Goal: Book appointment/travel/reservation

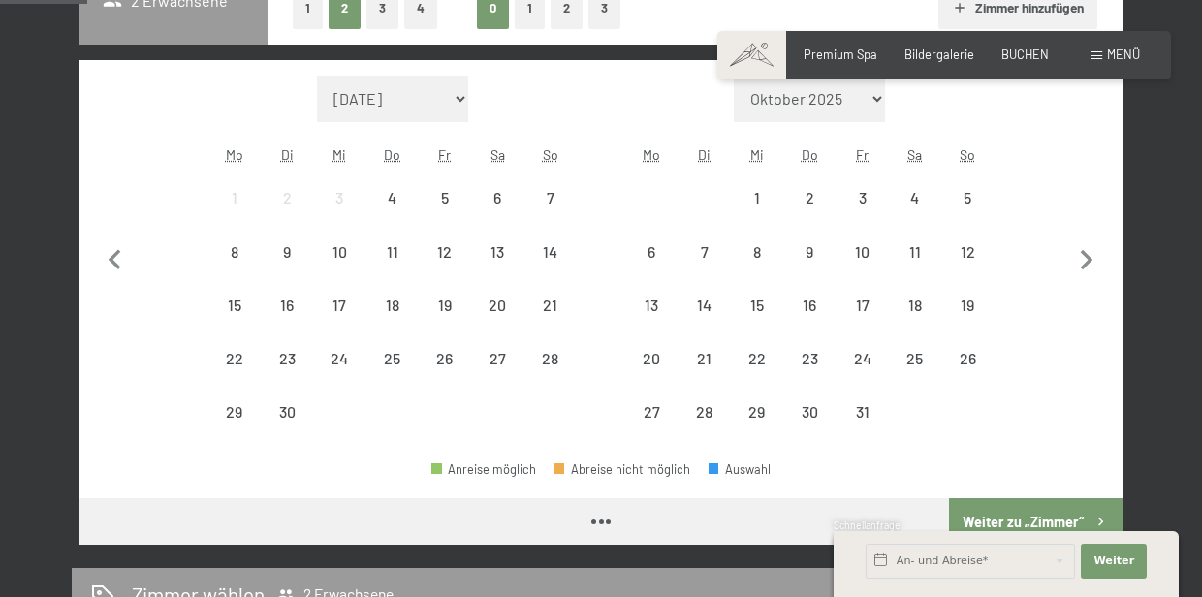
scroll to position [497, 0]
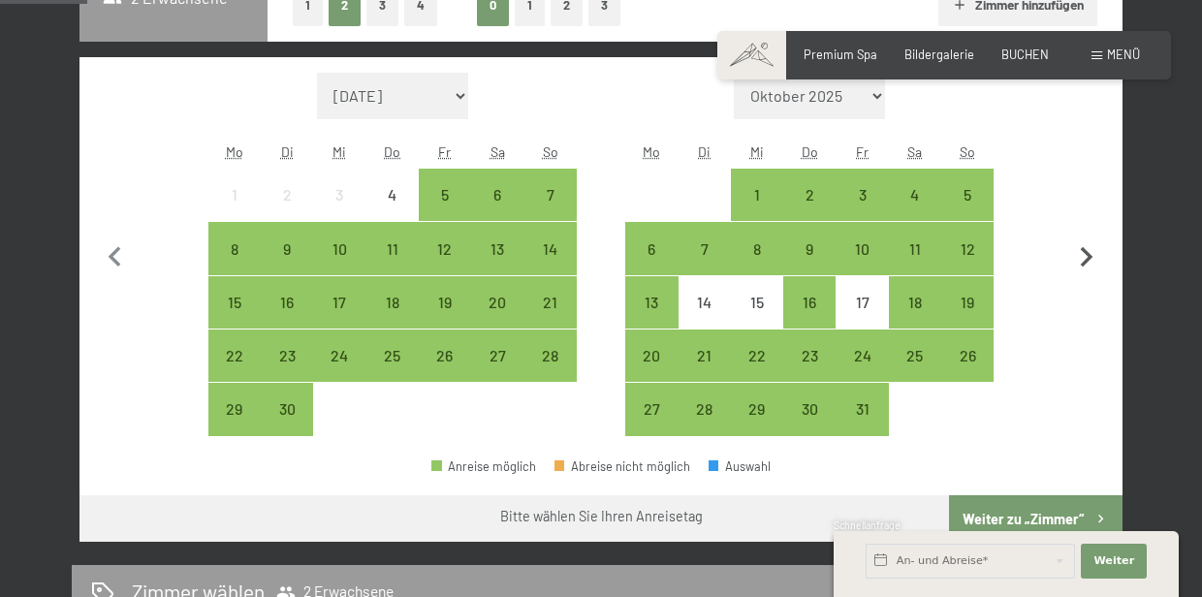
click at [1081, 257] on icon "button" at bounding box center [1087, 258] width 41 height 41
select select "[DATE]"
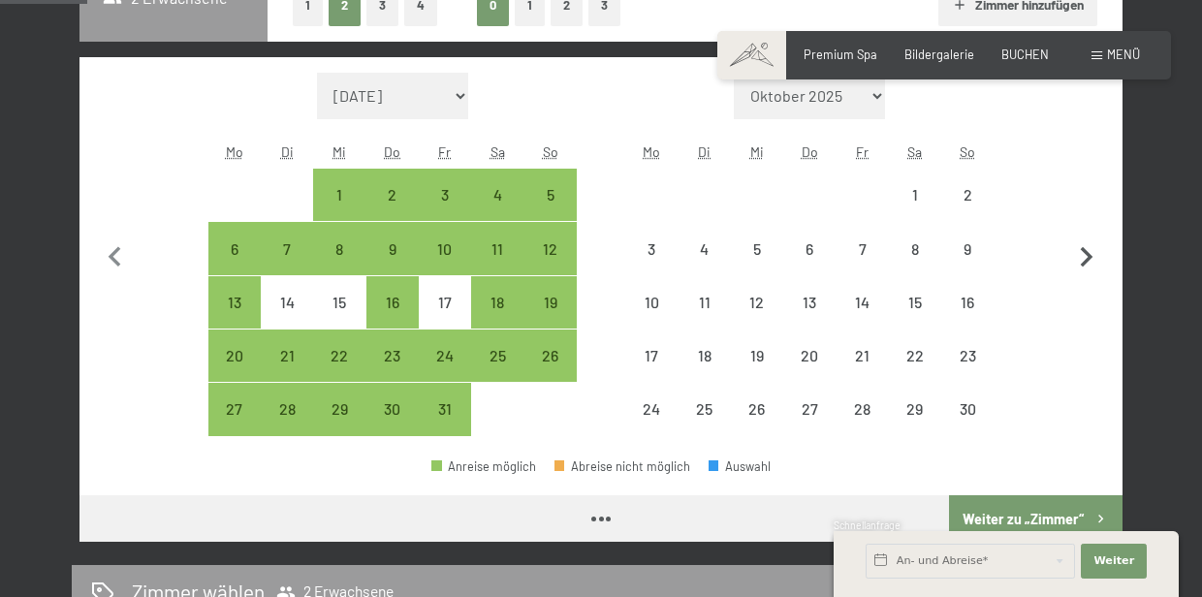
click at [1081, 257] on icon "button" at bounding box center [1087, 258] width 41 height 41
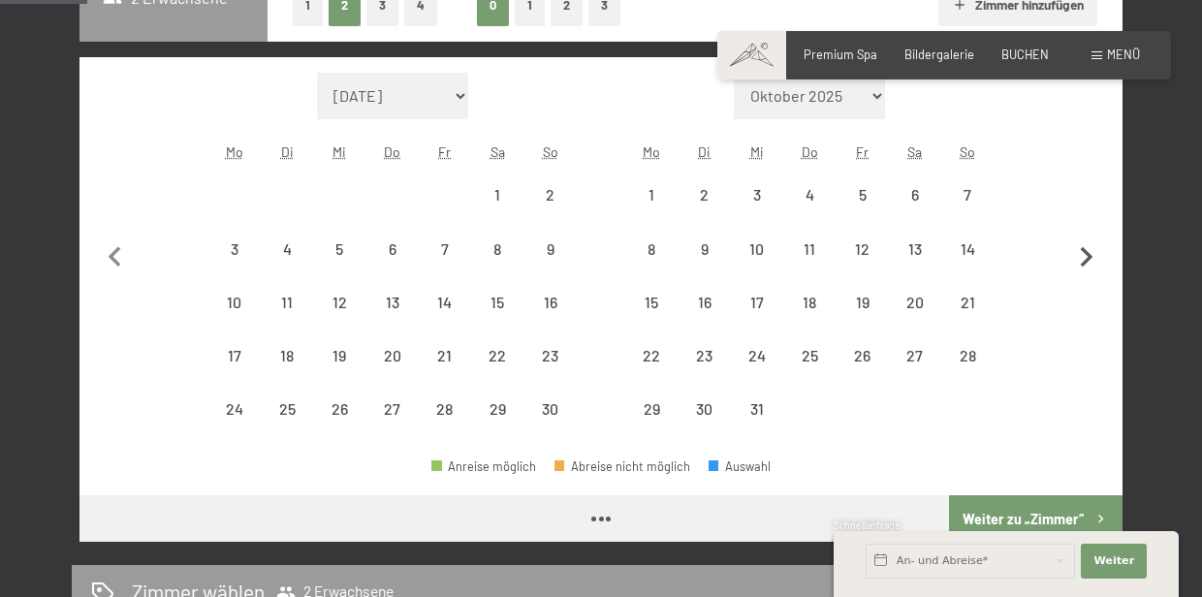
click at [1081, 257] on icon "button" at bounding box center [1087, 258] width 41 height 41
select select "[DATE]"
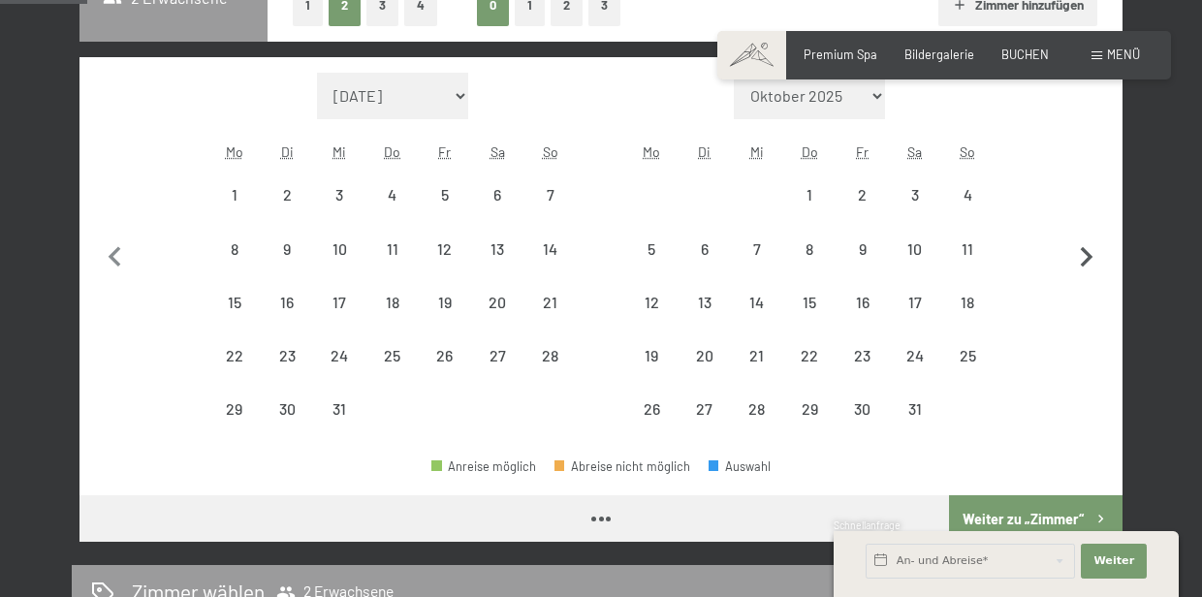
click at [1081, 257] on icon "button" at bounding box center [1087, 258] width 41 height 41
select select "[DATE]"
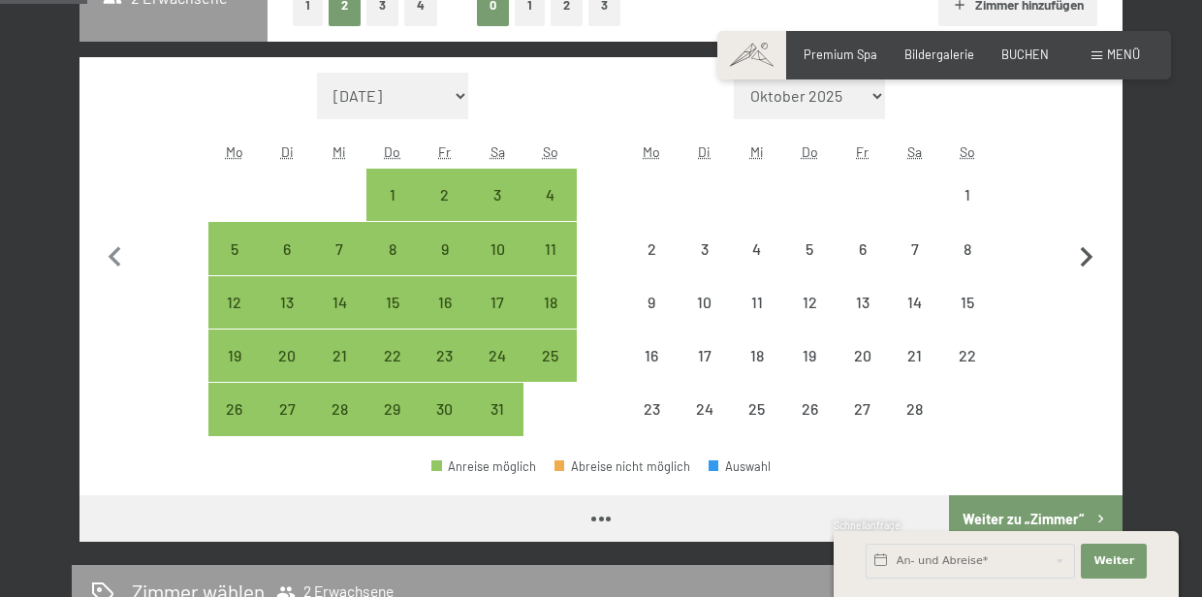
select select "[DATE]"
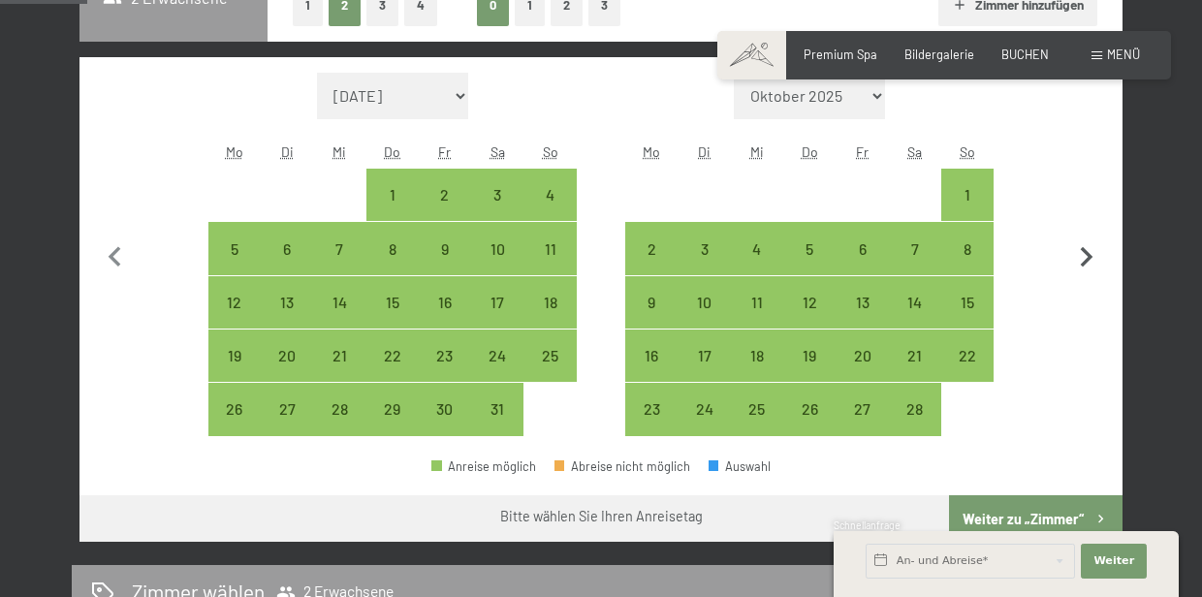
click at [1081, 257] on icon "button" at bounding box center [1087, 258] width 41 height 41
select select "[DATE]"
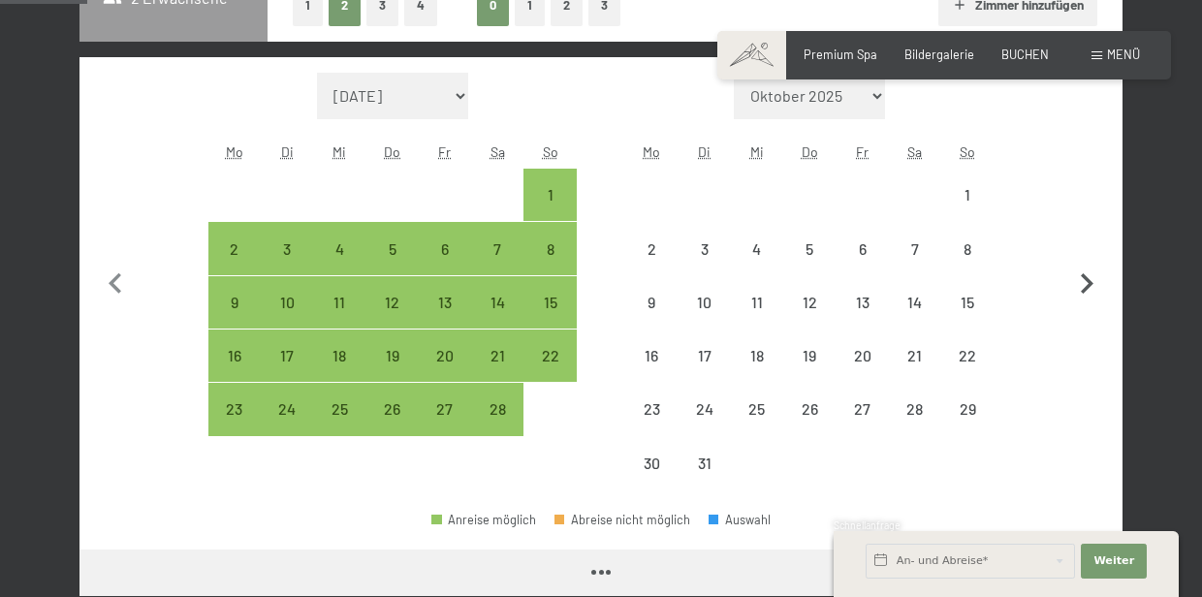
select select "[DATE]"
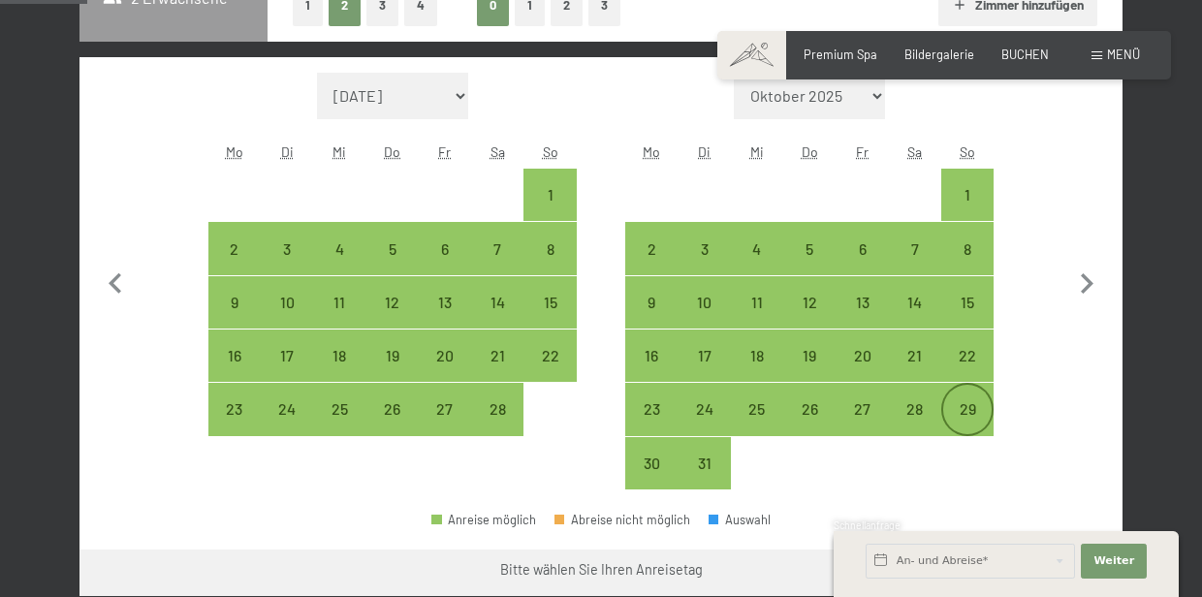
click at [968, 414] on div "29" at bounding box center [968, 425] width 48 height 48
select select "[DATE]"
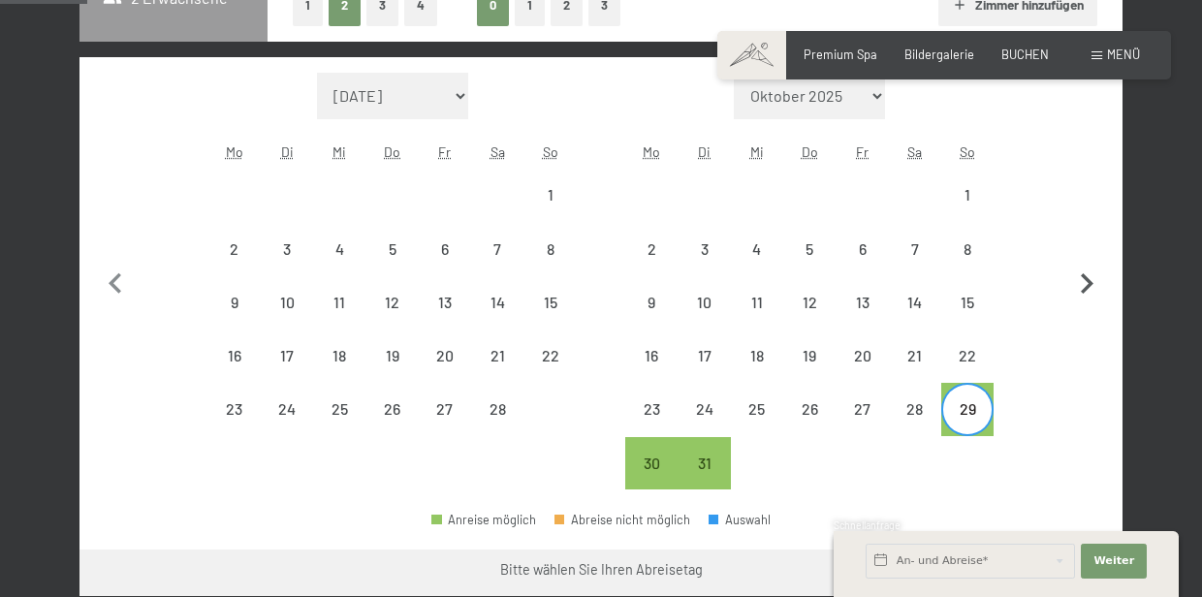
click at [1084, 292] on icon "button" at bounding box center [1087, 283] width 13 height 20
select select "[DATE]"
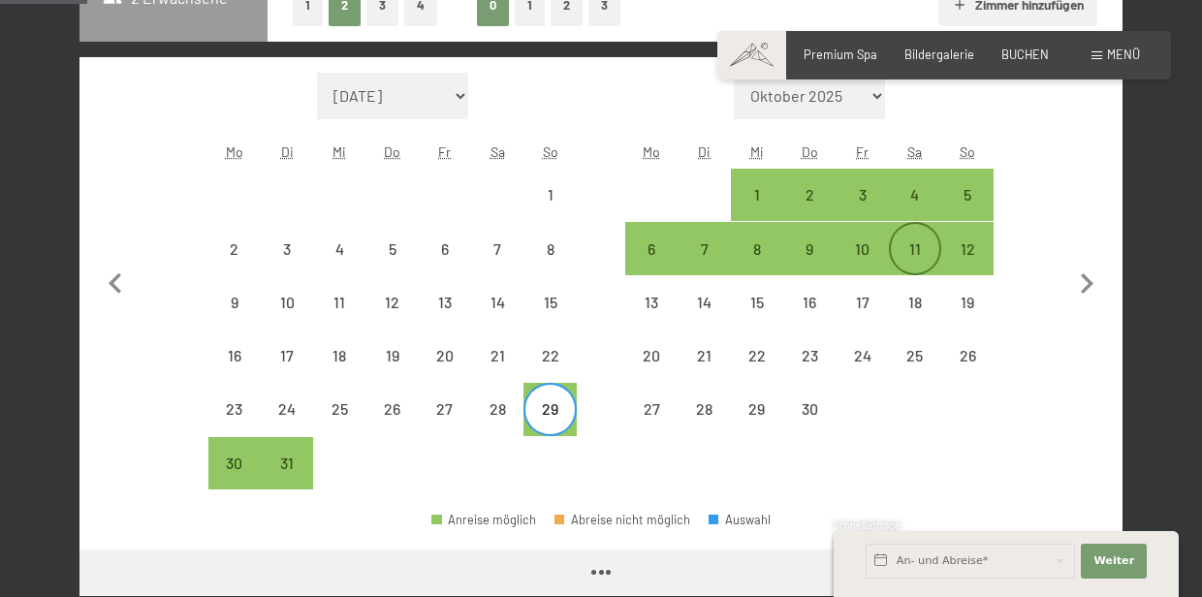
select select "[DATE]"
click at [866, 206] on div "3" at bounding box center [862, 211] width 48 height 48
select select "[DATE]"
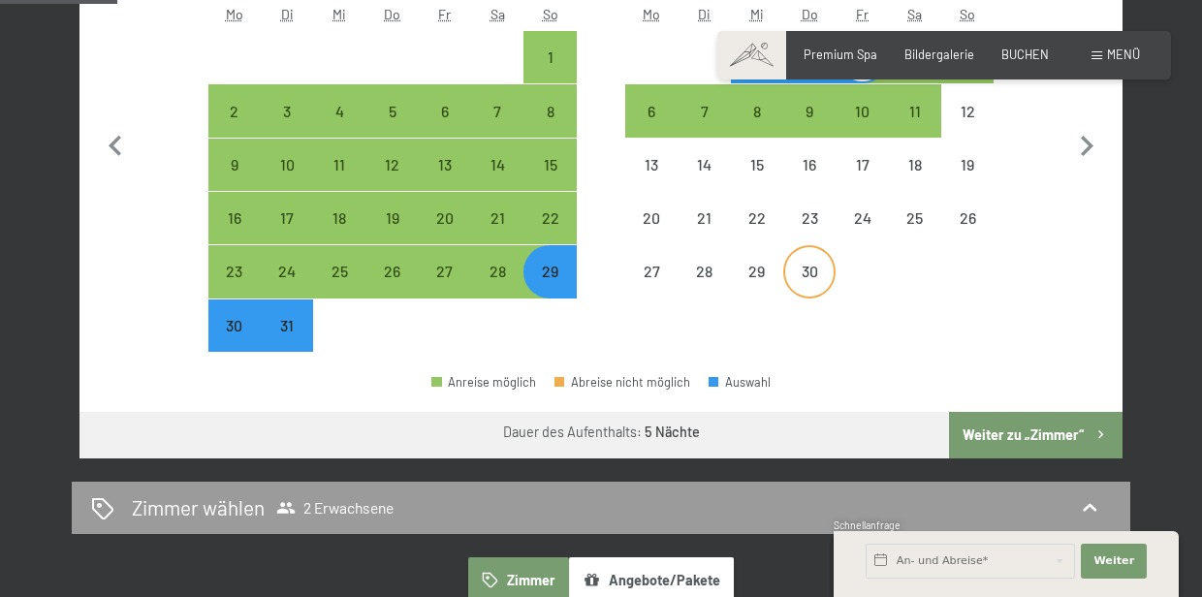
scroll to position [635, 0]
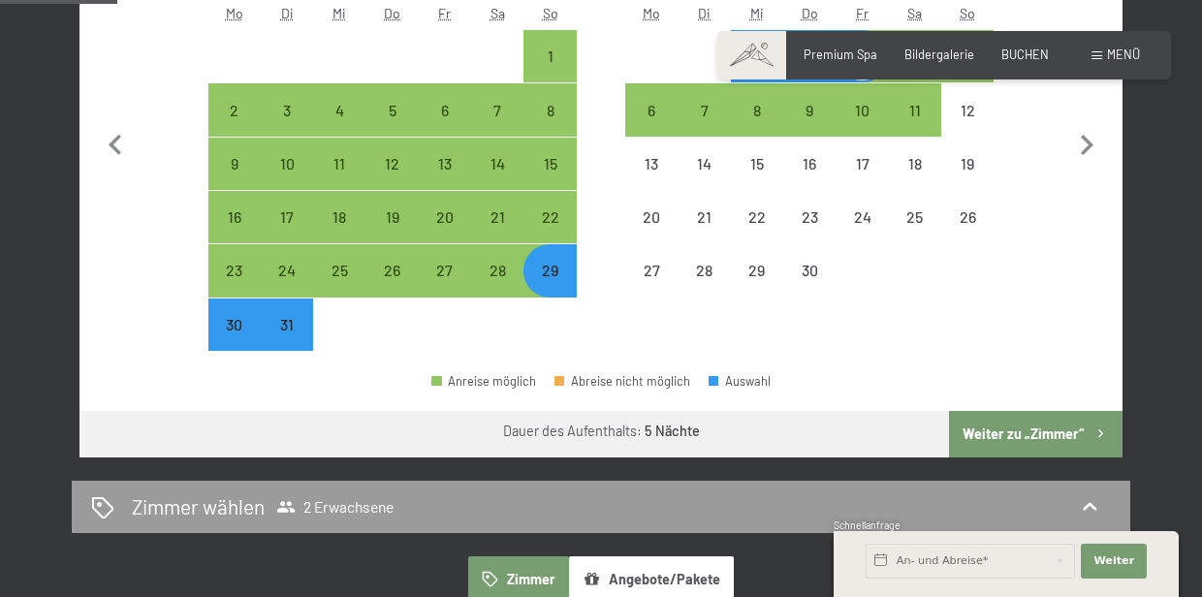
click at [997, 431] on button "Weiter zu „Zimmer“" at bounding box center [1036, 434] width 174 height 47
select select "[DATE]"
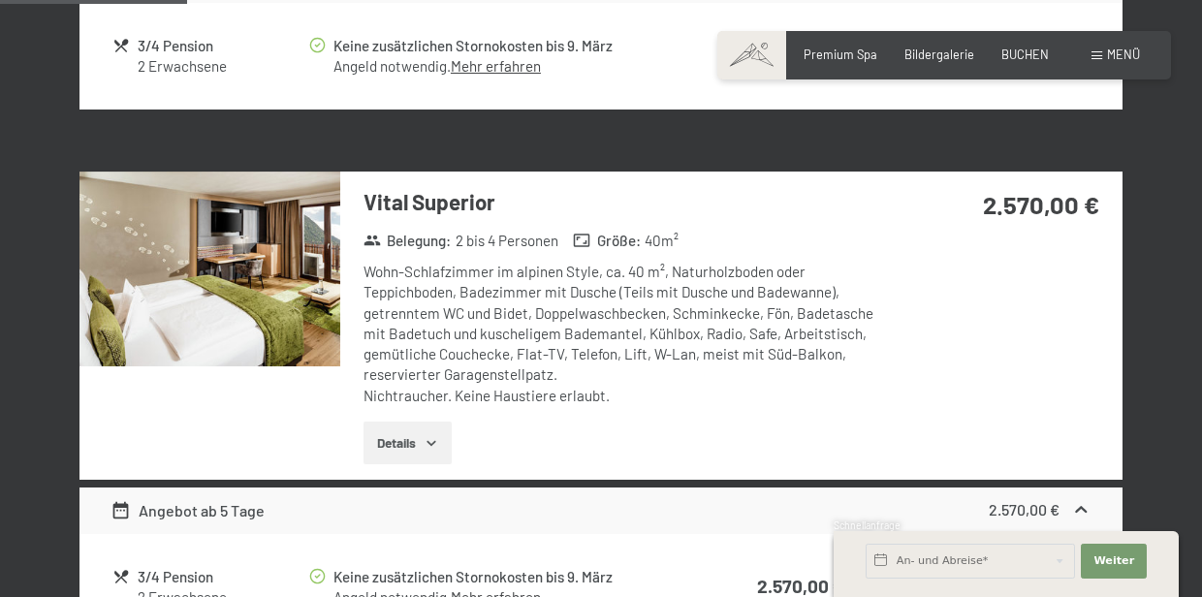
scroll to position [911, 0]
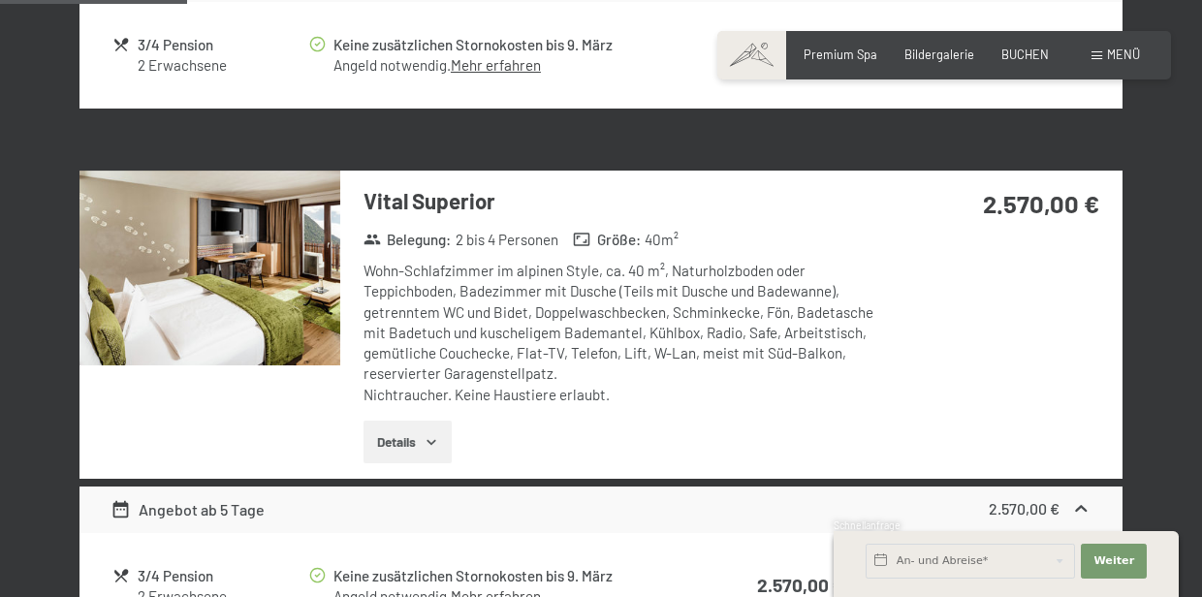
click at [432, 431] on button "Details" at bounding box center [408, 442] width 88 height 43
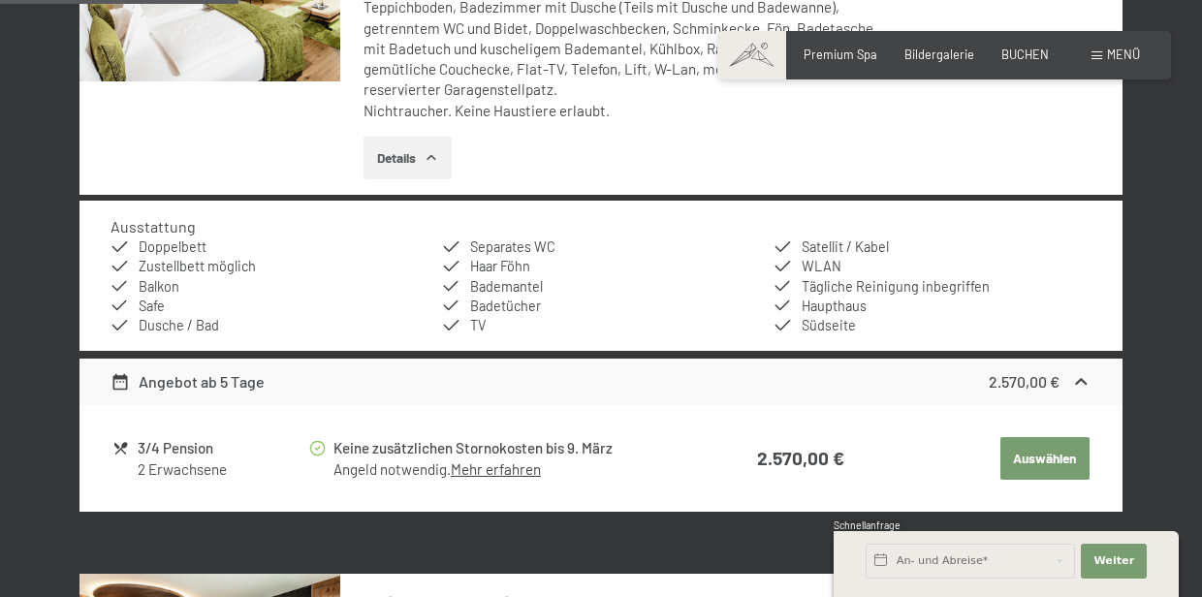
scroll to position [1196, 0]
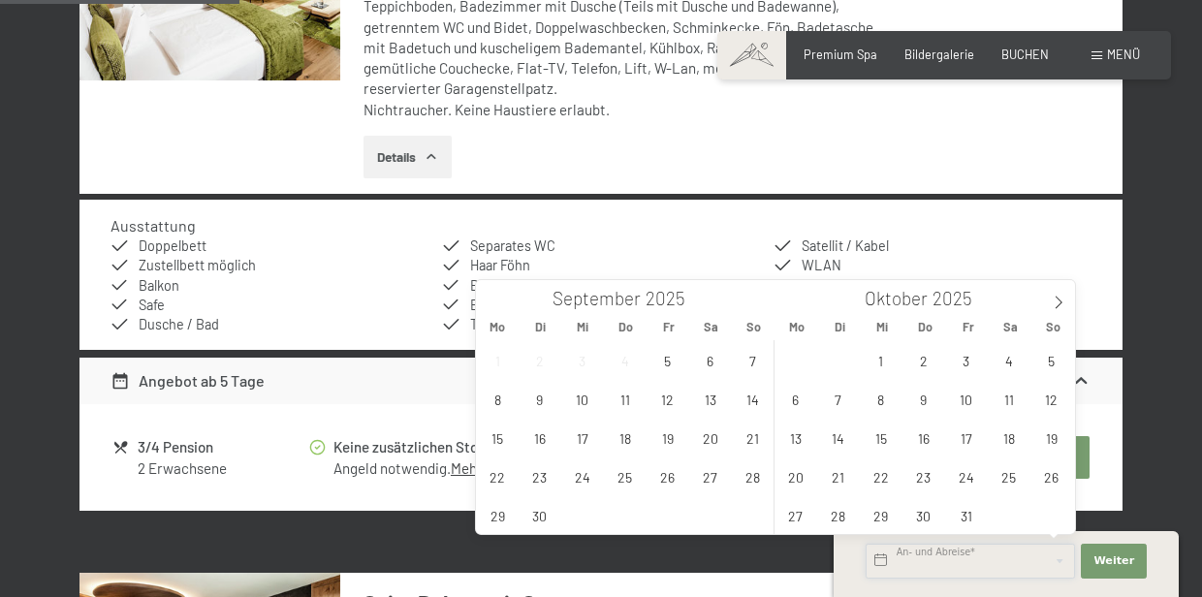
click at [947, 562] on input "text" at bounding box center [970, 561] width 209 height 35
click at [1054, 301] on icon at bounding box center [1059, 303] width 14 height 14
type input "2026"
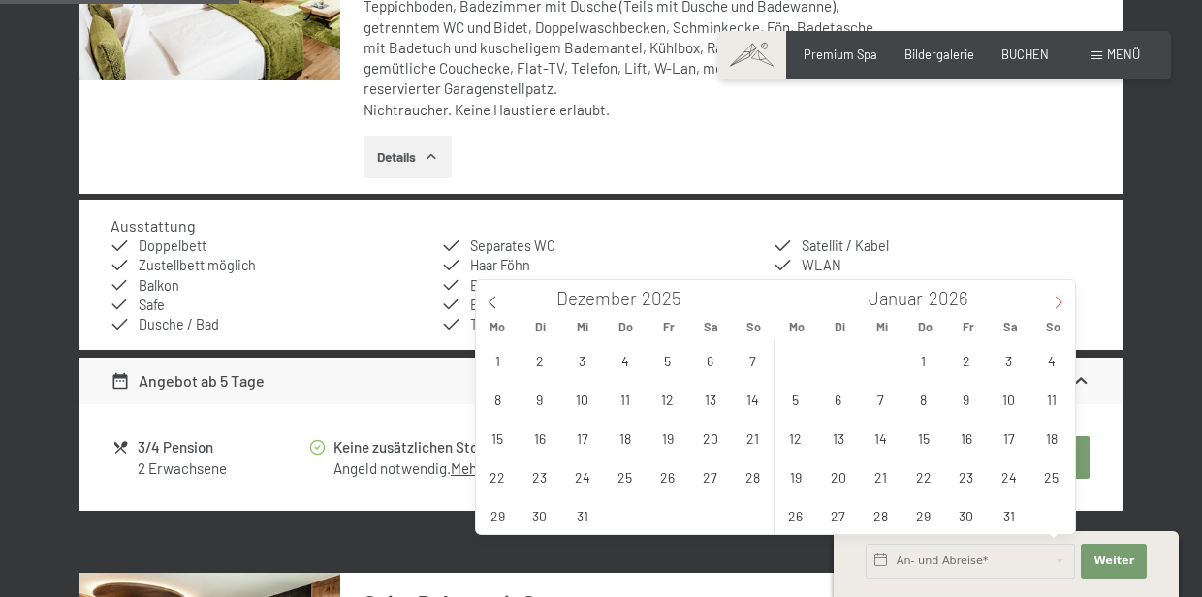
click at [1054, 301] on icon at bounding box center [1059, 303] width 14 height 14
type input "2026"
click at [1054, 301] on icon at bounding box center [1059, 303] width 14 height 14
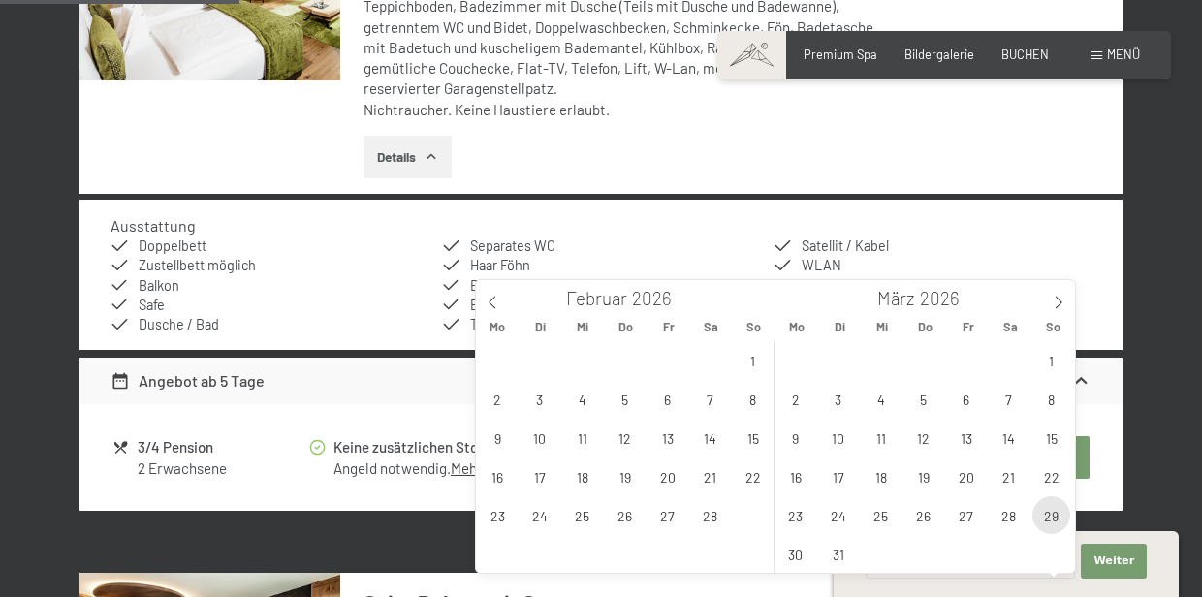
click at [1059, 523] on span "29" at bounding box center [1052, 516] width 38 height 38
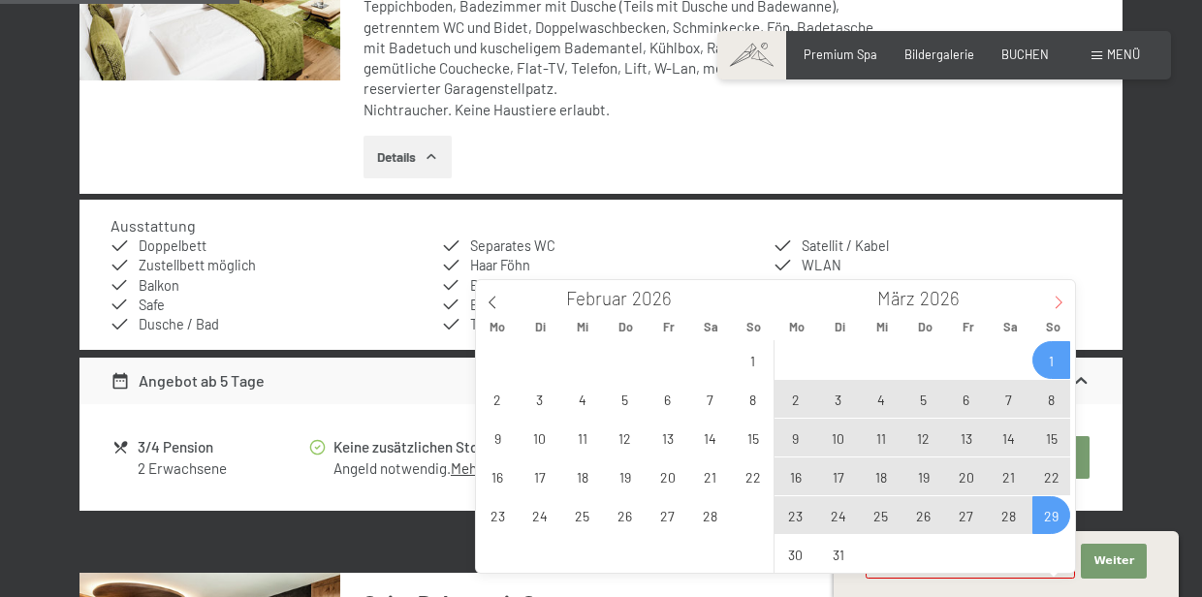
click at [1060, 305] on icon at bounding box center [1059, 303] width 7 height 13
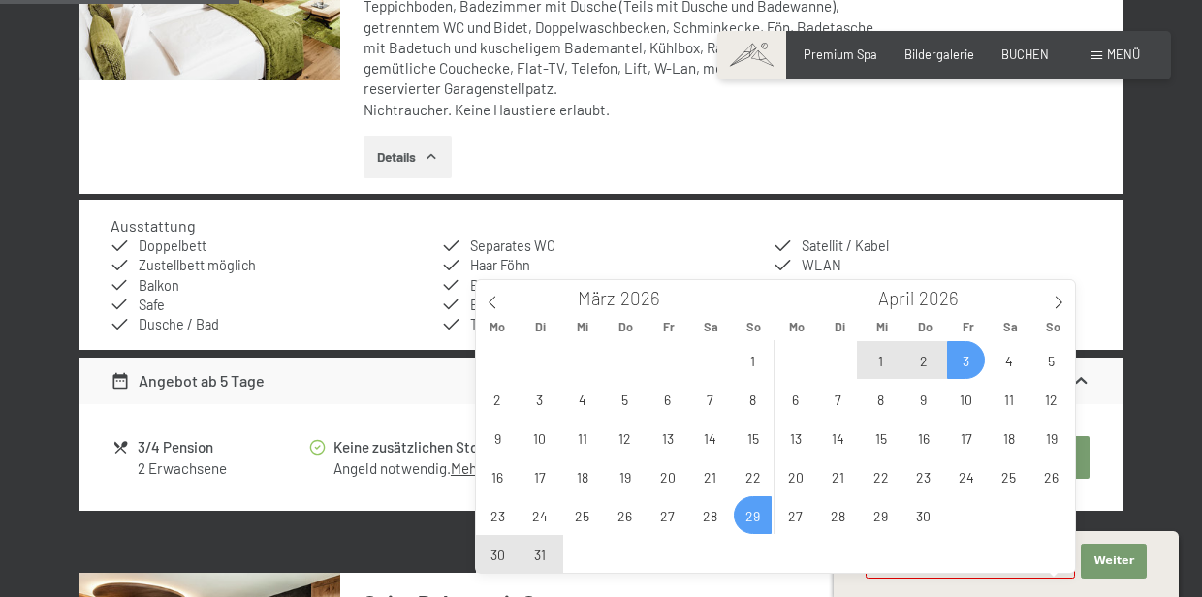
click at [973, 372] on span "3" at bounding box center [966, 360] width 38 height 38
type input "[DATE] - [DATE]"
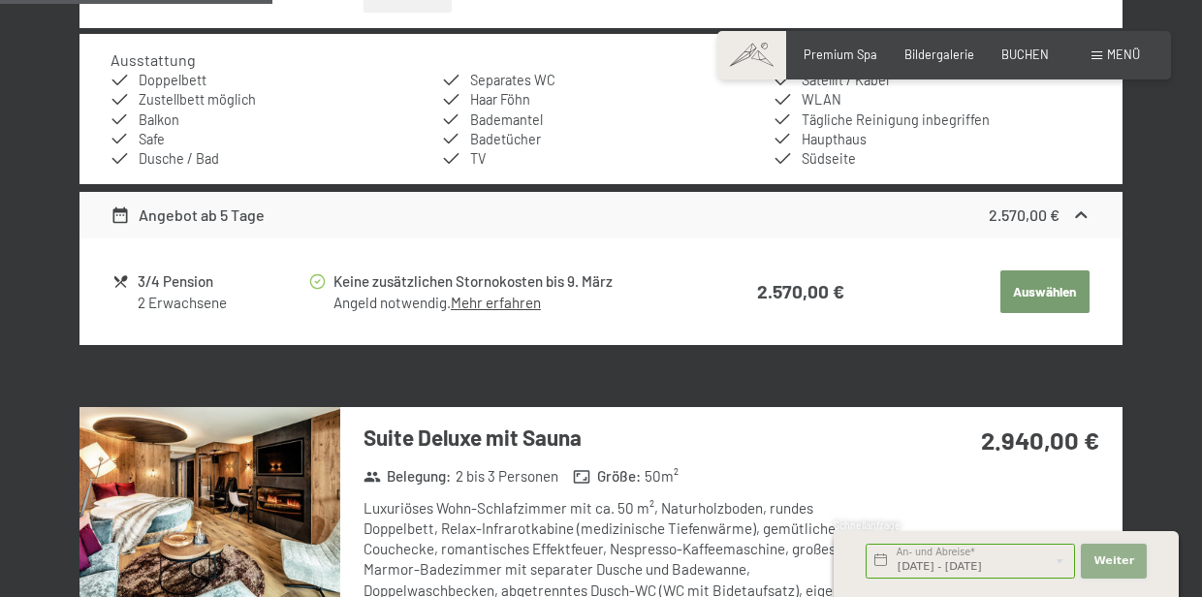
scroll to position [0, 0]
click at [1098, 562] on span "Weiter" at bounding box center [1114, 562] width 41 height 16
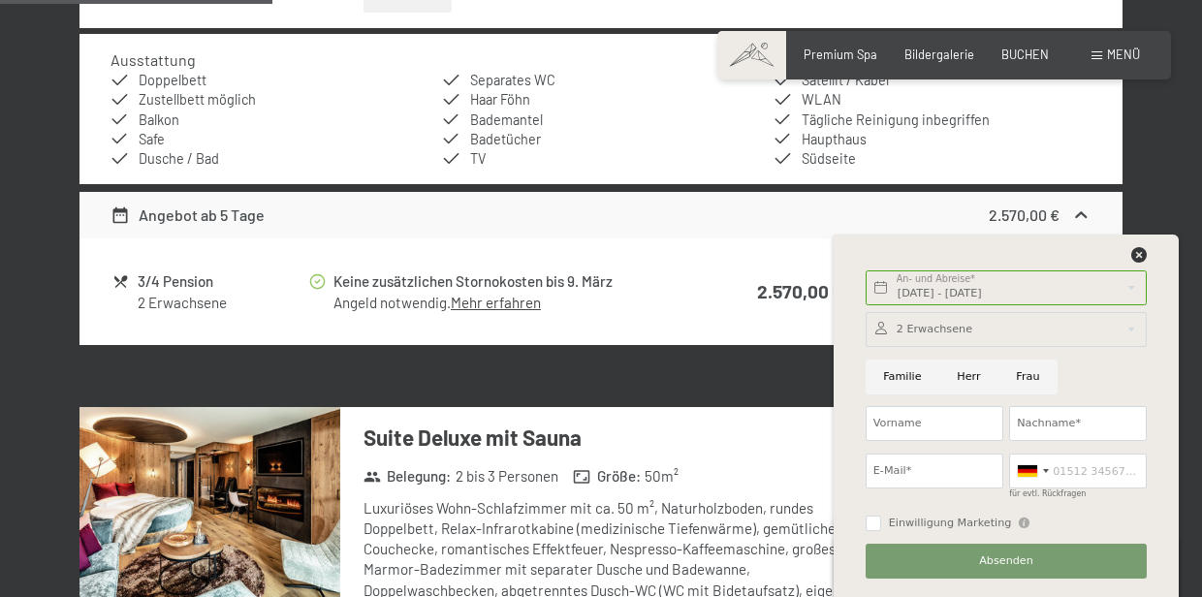
click at [1019, 380] on input "Frau" at bounding box center [1028, 377] width 59 height 35
radio input "true"
click at [947, 414] on input "Vorname" at bounding box center [935, 423] width 138 height 35
type input "[PERSON_NAME]"
click at [1040, 430] on input "Nachname*" at bounding box center [1079, 423] width 138 height 35
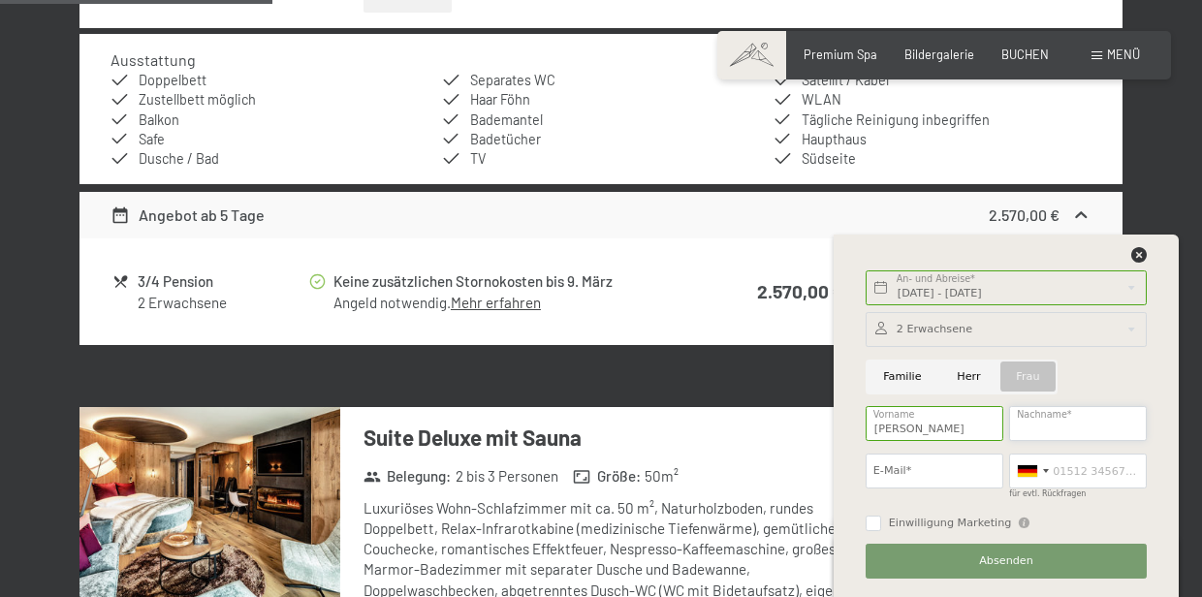
type input "Haas"
click at [934, 482] on input "E-Mail*" at bounding box center [935, 471] width 138 height 35
type input "[PERSON_NAME][EMAIL_ADDRESS][DOMAIN_NAME]"
click at [1068, 472] on input "für evtl. Rückfragen" at bounding box center [1079, 471] width 138 height 35
click at [1043, 470] on div at bounding box center [1046, 471] width 6 height 4
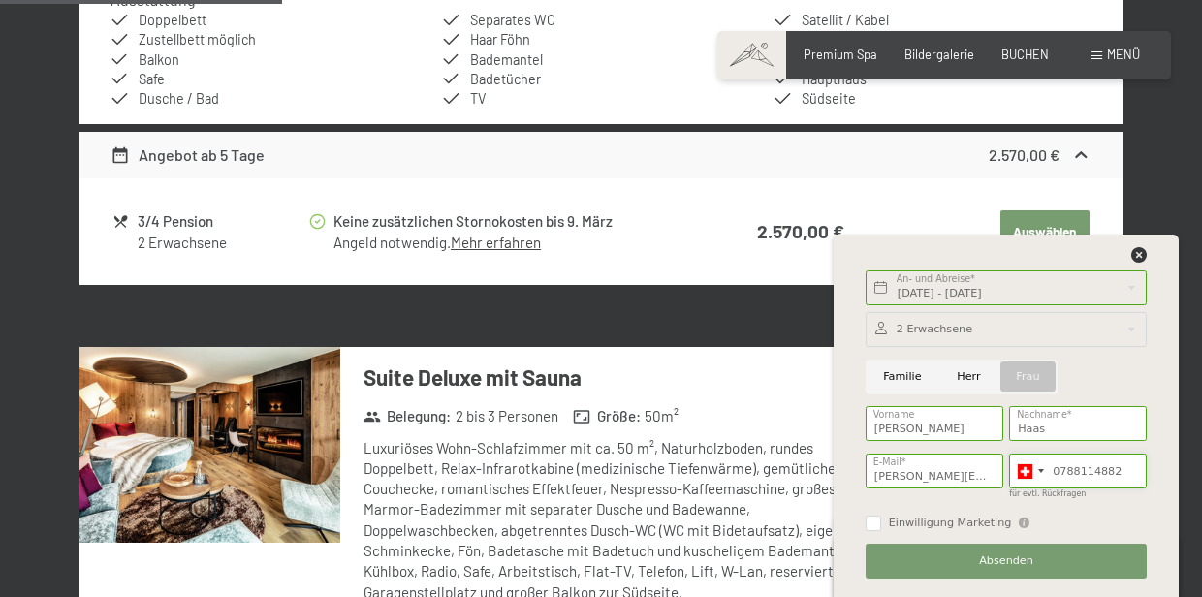
scroll to position [1423, 0]
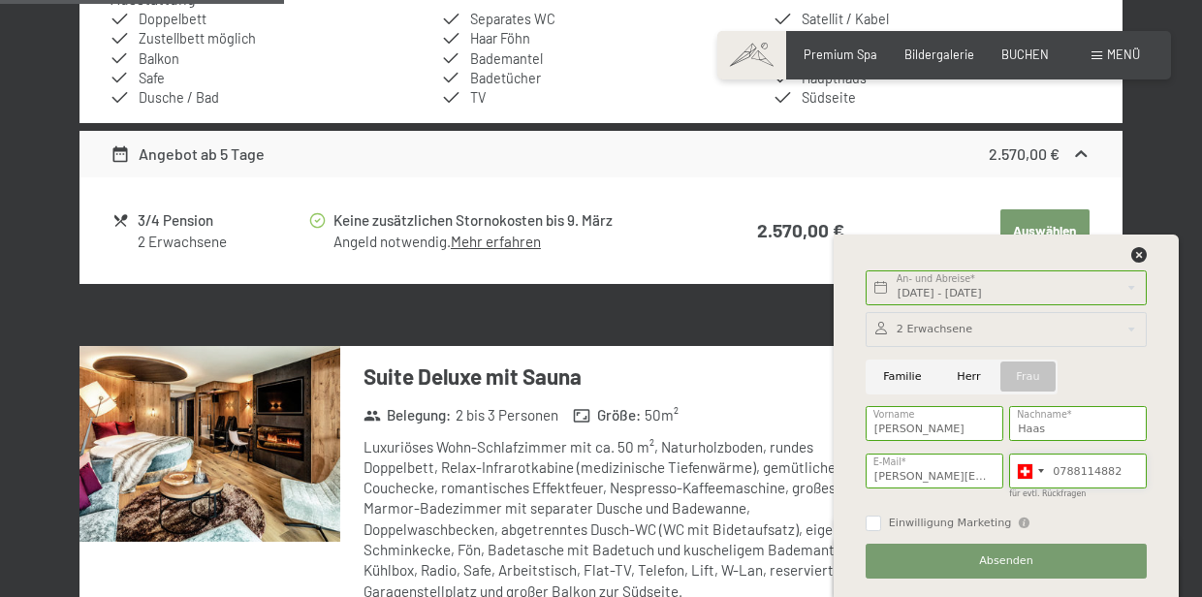
type input "0788114882"
click at [939, 326] on div at bounding box center [1006, 329] width 281 height 35
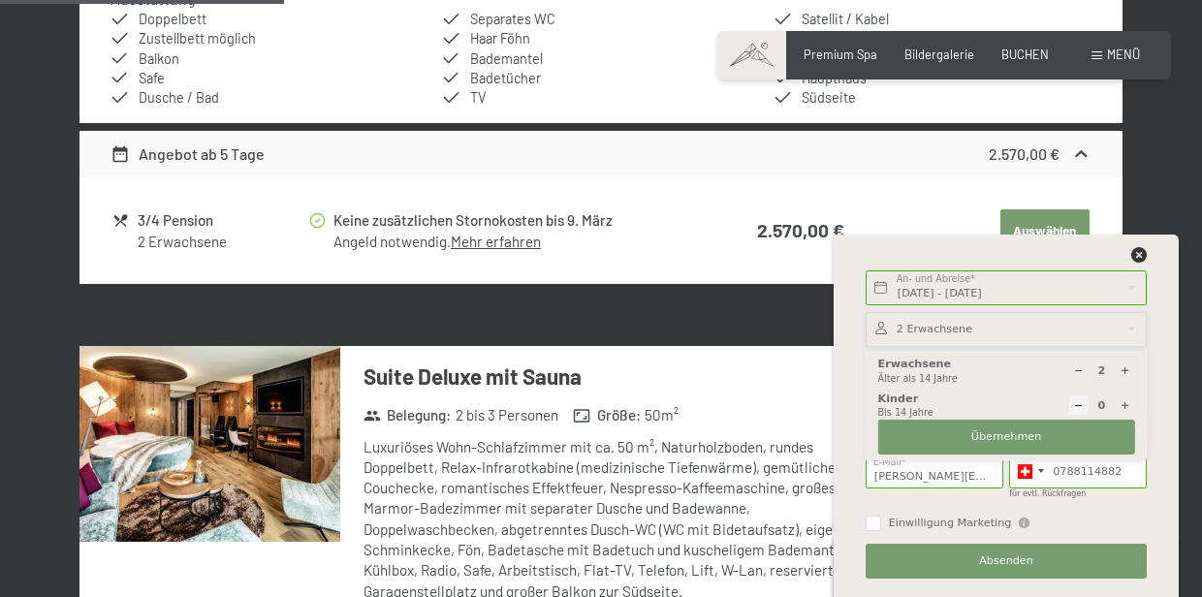
click at [1129, 369] on icon at bounding box center [1125, 371] width 11 height 11
type input "6"
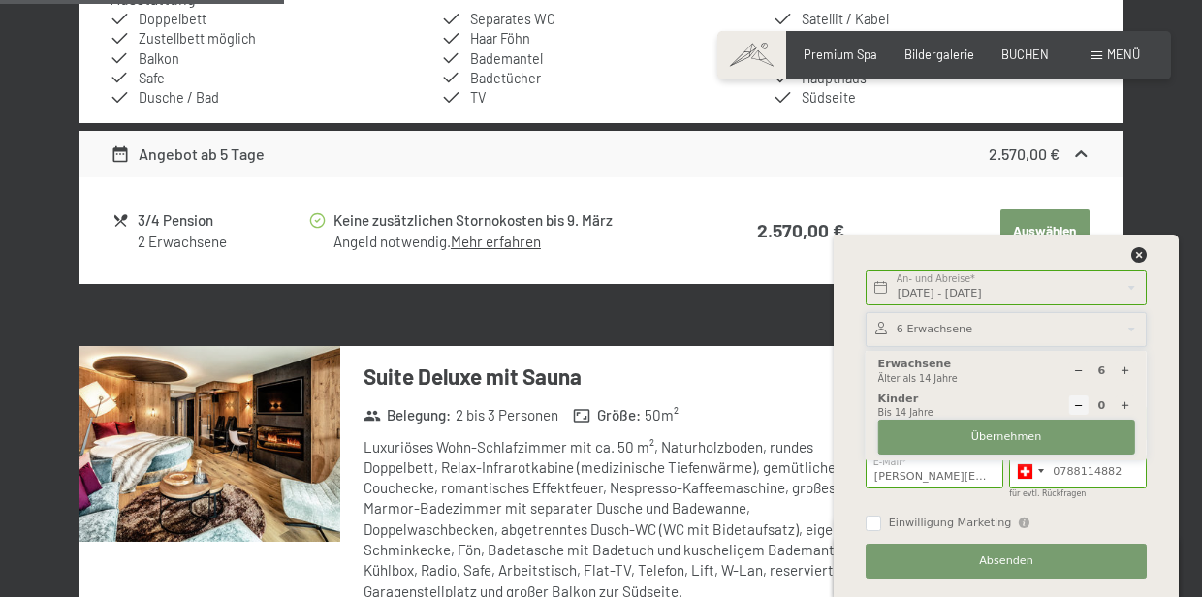
click at [1075, 436] on button "Übernehmen" at bounding box center [1007, 437] width 257 height 35
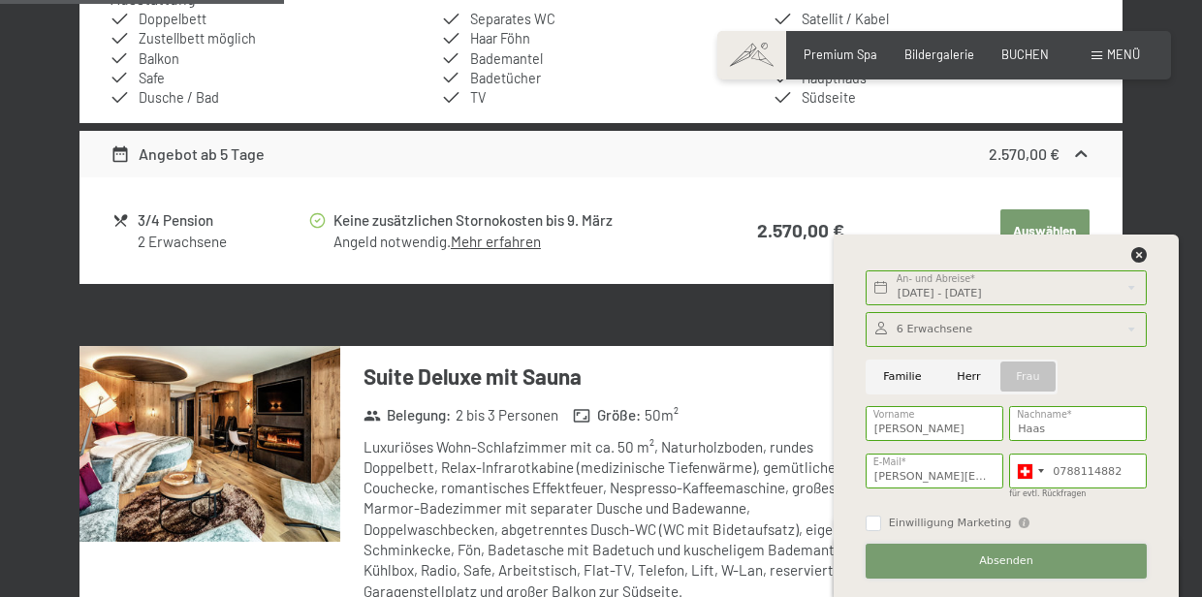
click at [1032, 561] on span "Absenden" at bounding box center [1006, 562] width 54 height 16
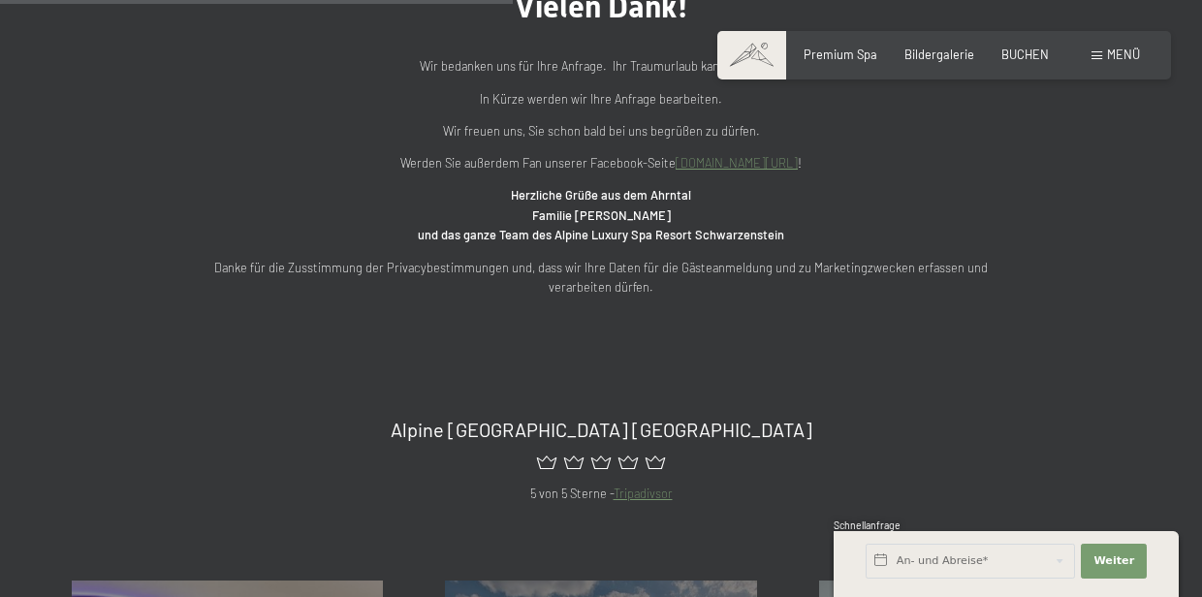
scroll to position [721, 0]
